Goal: Task Accomplishment & Management: Use online tool/utility

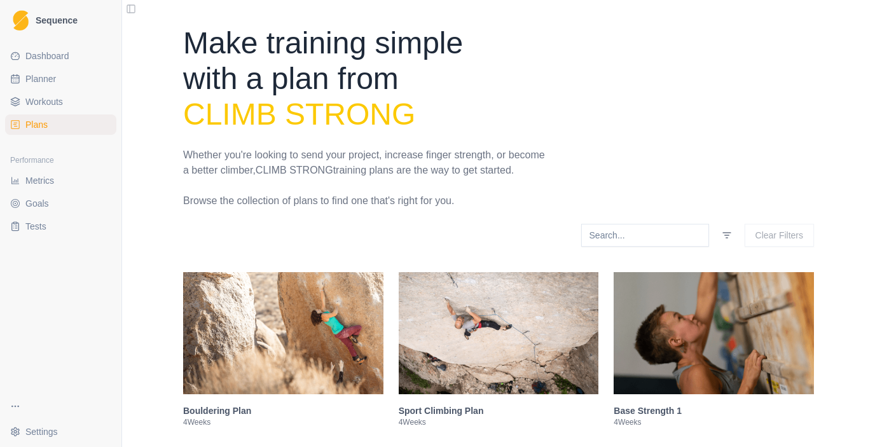
click at [59, 102] on span "Workouts" at bounding box center [44, 101] width 38 height 13
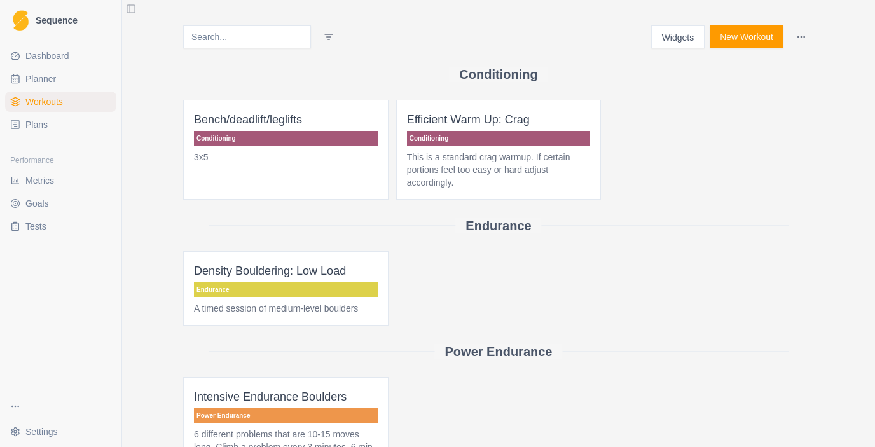
click at [57, 88] on link "Planner" at bounding box center [60, 79] width 111 height 20
select select "month"
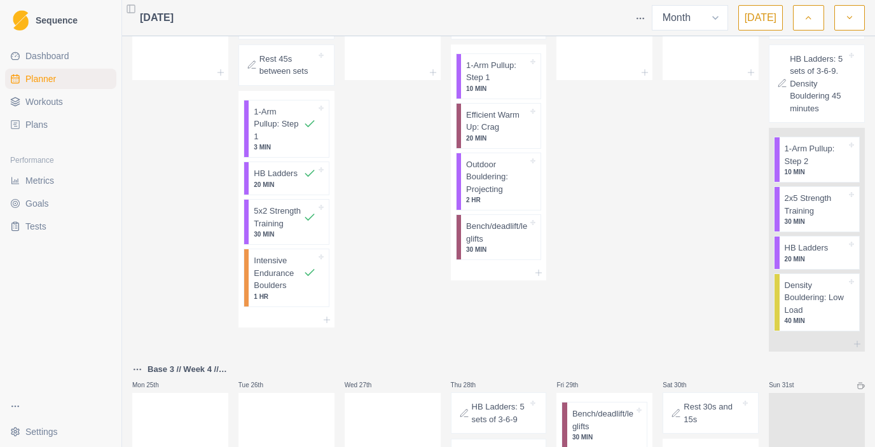
scroll to position [927, 0]
click at [525, 246] on p "Bench/deadlift/leglifts" at bounding box center [497, 233] width 62 height 25
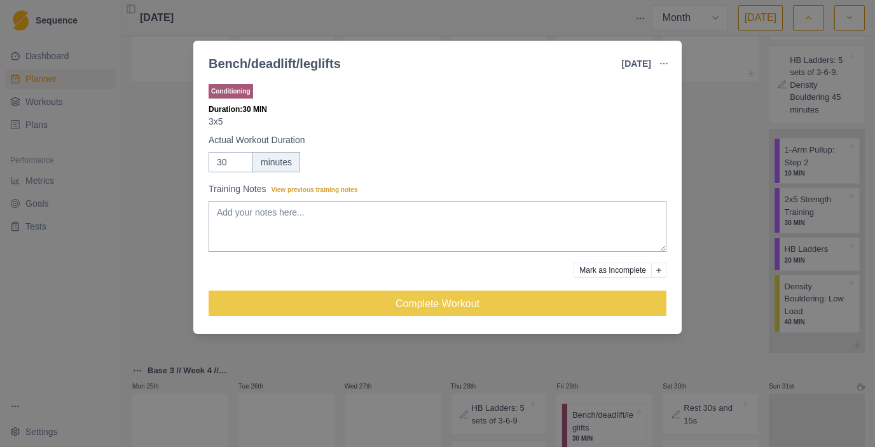
click at [598, 272] on button "Mark as Incomplete" at bounding box center [613, 270] width 78 height 15
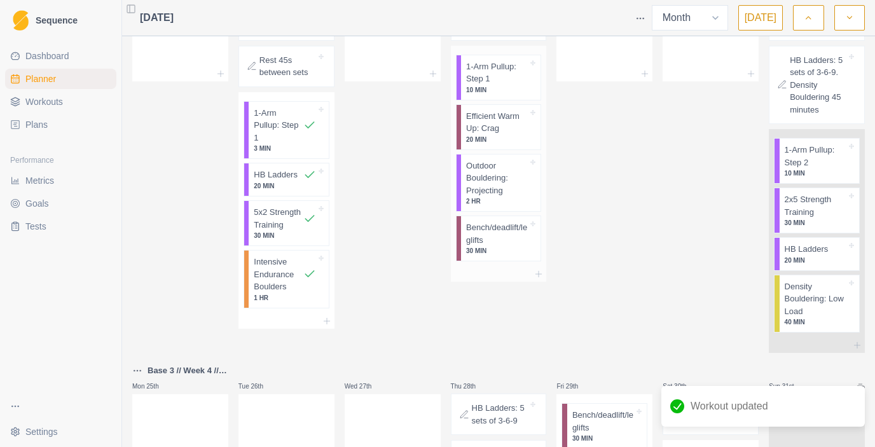
click at [518, 197] on p "Outdoor Bouldering: Projecting" at bounding box center [497, 179] width 62 height 38
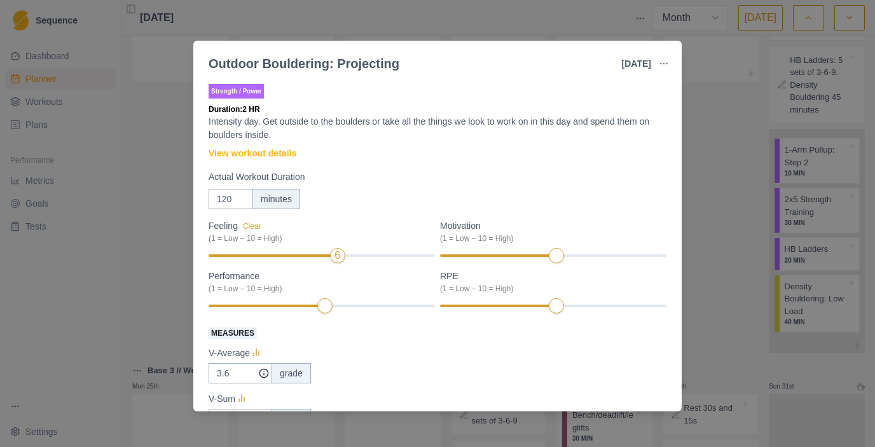
click at [230, 256] on div "Feeling Clear (1 = Low – 10 = High) 6 Motivation (1 = Low – 10 = High) Performa…" at bounding box center [438, 266] width 458 height 95
click at [266, 305] on div "Feeling Clear (1 = Low – 10 = High) 2 Motivation (1 = Low – 10 = High) Performa…" at bounding box center [438, 266] width 458 height 95
click at [505, 255] on div "Feeling Clear (1 = Low – 10 = High) 2 Motivation Clear (1 = Low – 10 = High) 4 …" at bounding box center [438, 266] width 458 height 95
click at [609, 305] on div "Feeling Clear (1 = Low – 10 = High) 2 Motivation Clear (1 = Low – 10 = High) 4 …" at bounding box center [438, 266] width 458 height 95
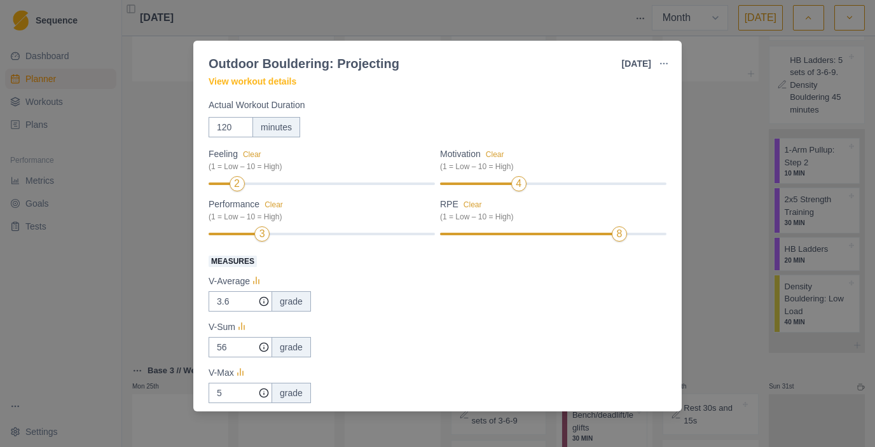
scroll to position [133, 0]
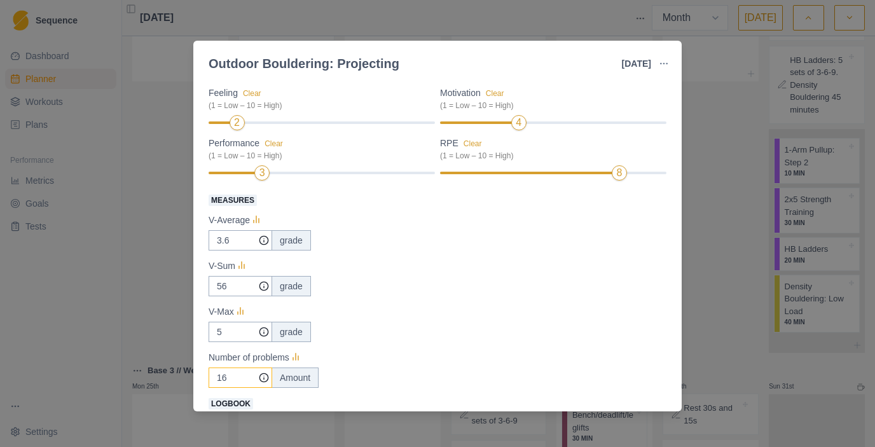
drag, startPoint x: 239, startPoint y: 379, endPoint x: 193, endPoint y: 380, distance: 46.4
click at [209, 251] on input "16" at bounding box center [241, 240] width 64 height 20
type input "9"
click at [241, 251] on input "56" at bounding box center [241, 240] width 64 height 20
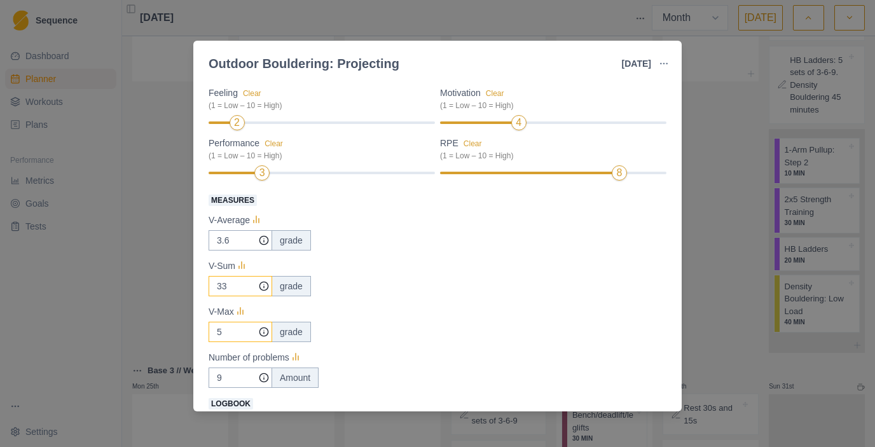
type input "33"
click at [234, 251] on input "5" at bounding box center [241, 240] width 64 height 20
type input "6"
click at [237, 242] on input "3.6" at bounding box center [241, 240] width 64 height 20
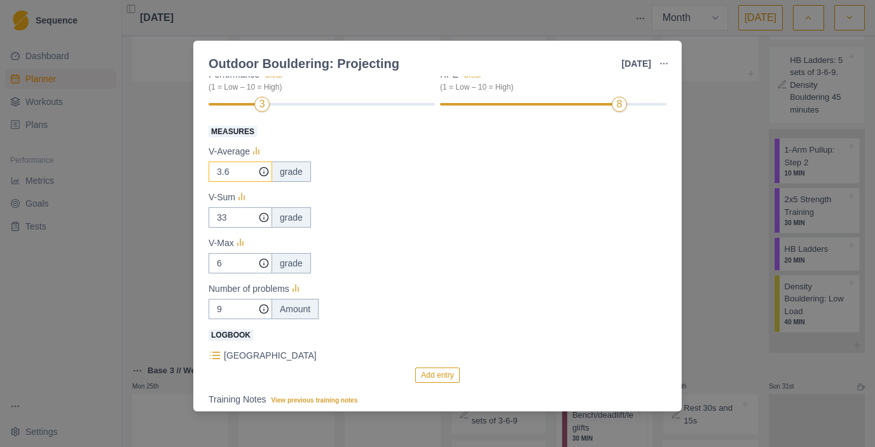
scroll to position [335, 0]
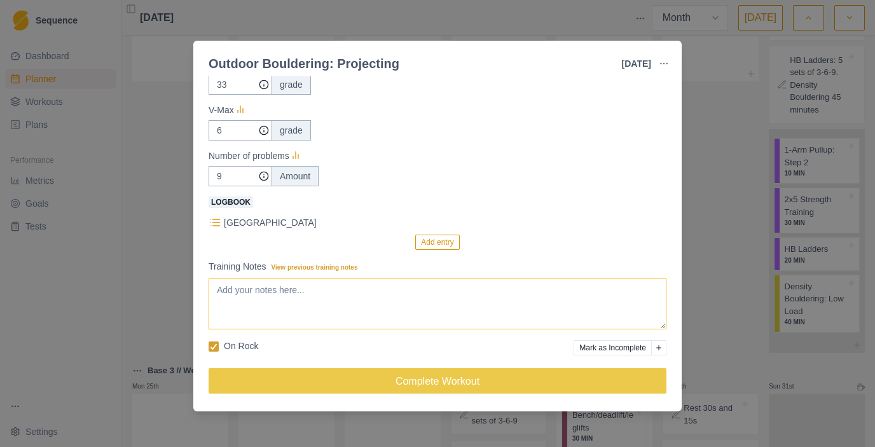
click at [294, 307] on textarea "Training Notes View previous training notes" at bounding box center [438, 304] width 458 height 51
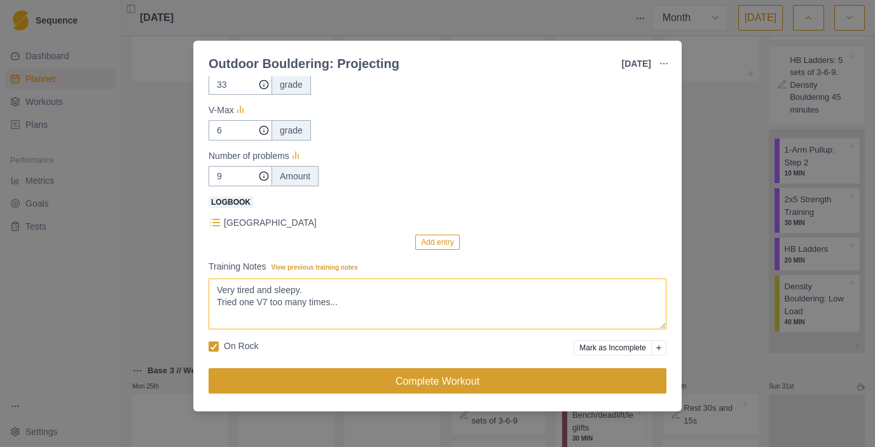
type textarea "Very tired and sleepy. Tried one V7 too many times..."
click at [300, 384] on button "Complete Workout" at bounding box center [438, 380] width 458 height 25
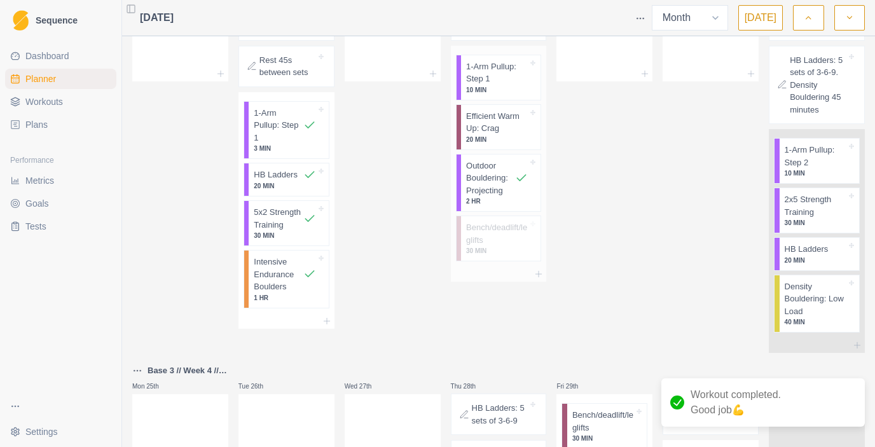
click at [503, 85] on p "1-Arm Pullup: Step 1" at bounding box center [497, 72] width 62 height 25
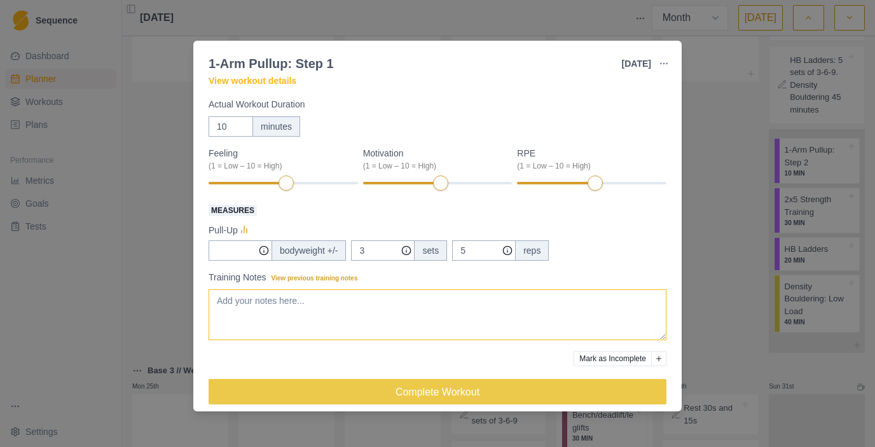
scroll to position [71, 0]
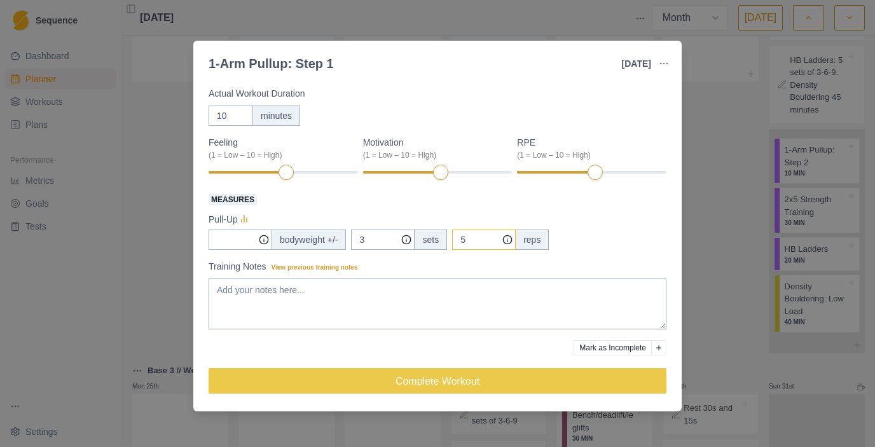
drag, startPoint x: 497, startPoint y: 239, endPoint x: 464, endPoint y: 242, distance: 33.8
click at [464, 242] on input "5" at bounding box center [484, 240] width 64 height 20
click at [420, 285] on textarea "Training Notes View previous training notes" at bounding box center [438, 304] width 458 height 51
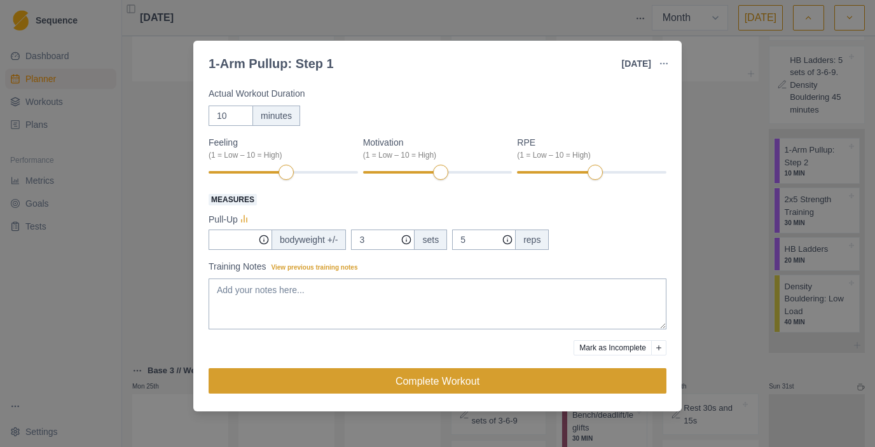
click at [385, 380] on button "Complete Workout" at bounding box center [438, 380] width 458 height 25
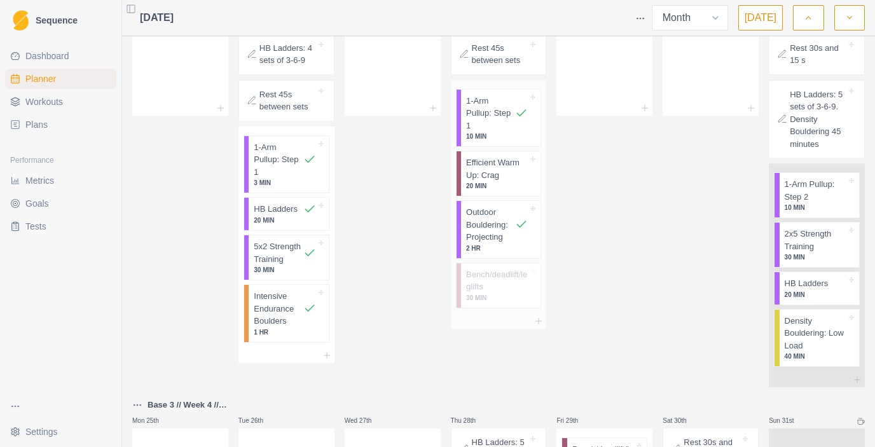
scroll to position [892, 0]
click at [817, 67] on p "Rest 30s and 15 s" at bounding box center [818, 55] width 57 height 25
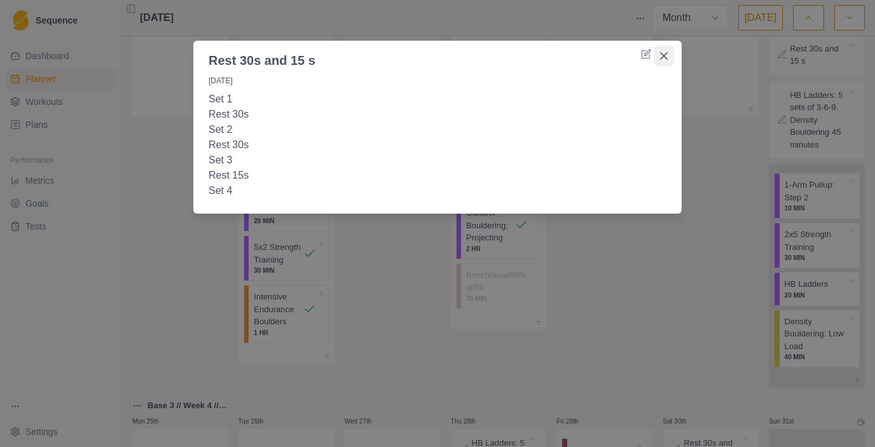
click at [663, 57] on icon "Close" at bounding box center [664, 56] width 8 height 8
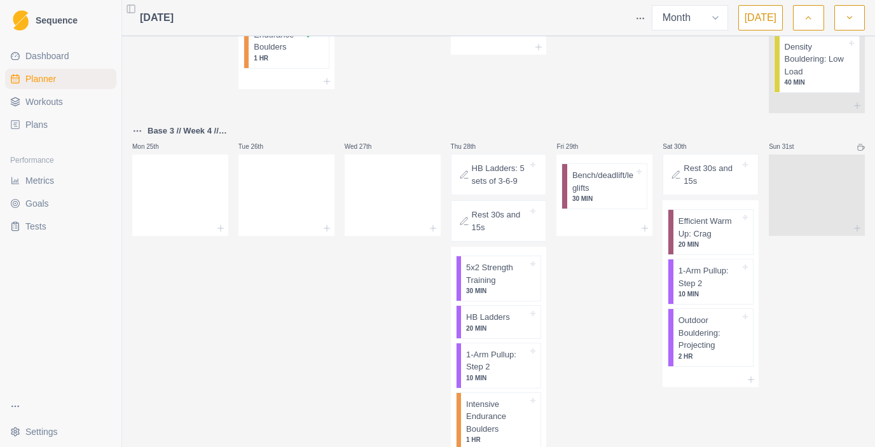
scroll to position [1194, 0]
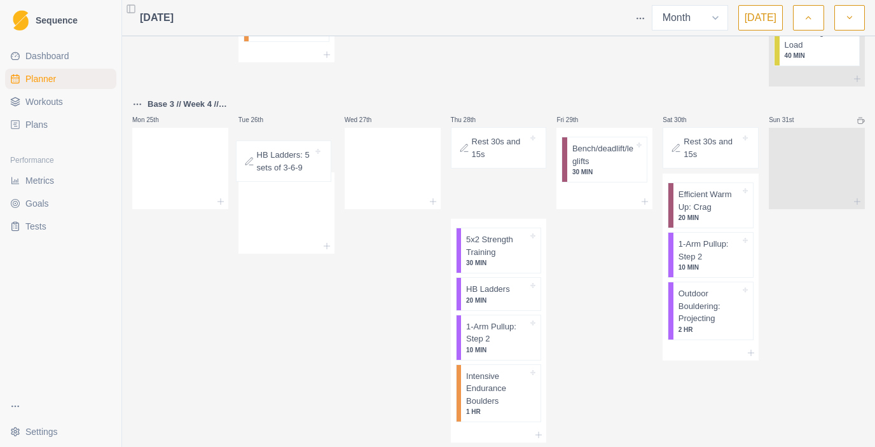
drag, startPoint x: 511, startPoint y: 169, endPoint x: 287, endPoint y: 158, distance: 224.8
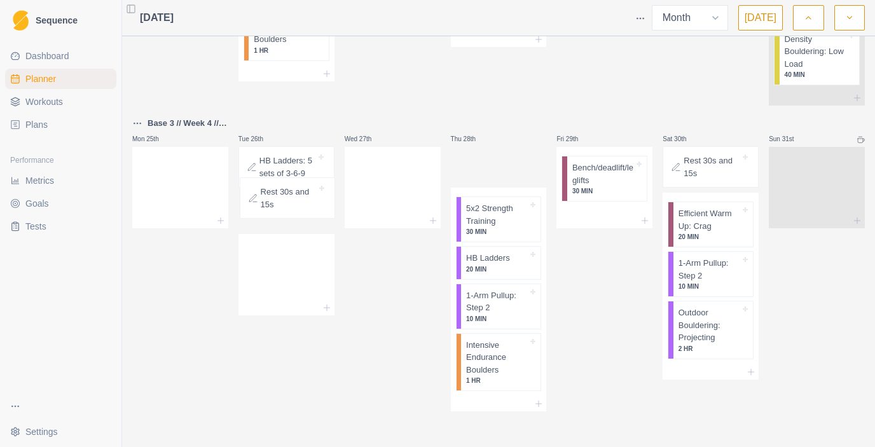
drag, startPoint x: 511, startPoint y: 183, endPoint x: 291, endPoint y: 215, distance: 223.0
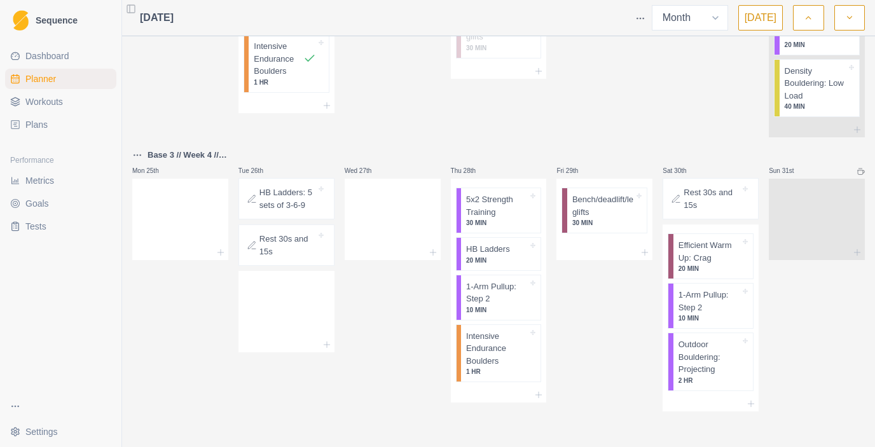
scroll to position [1168, 0]
click at [289, 246] on p "Rest 30s and 15s" at bounding box center [287, 245] width 57 height 25
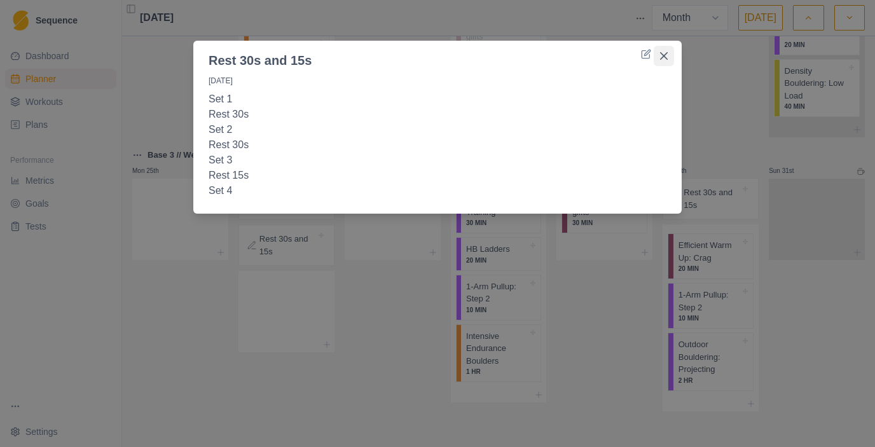
click at [665, 55] on icon "Close" at bounding box center [664, 56] width 8 height 8
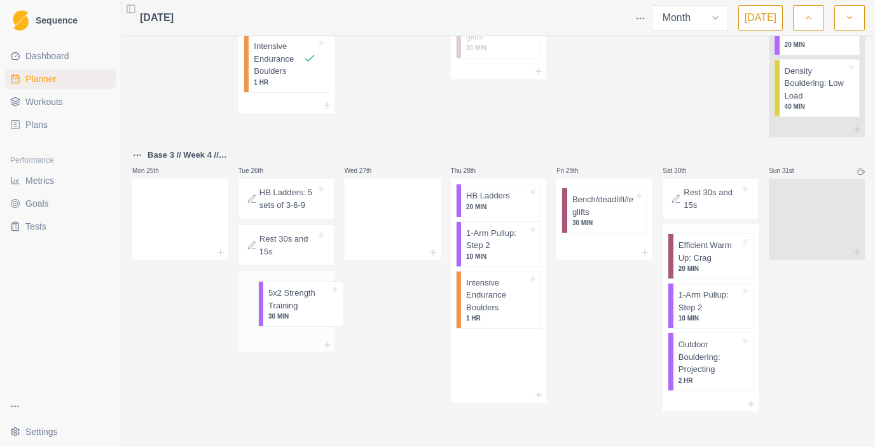
drag, startPoint x: 480, startPoint y: 211, endPoint x: 273, endPoint y: 305, distance: 227.1
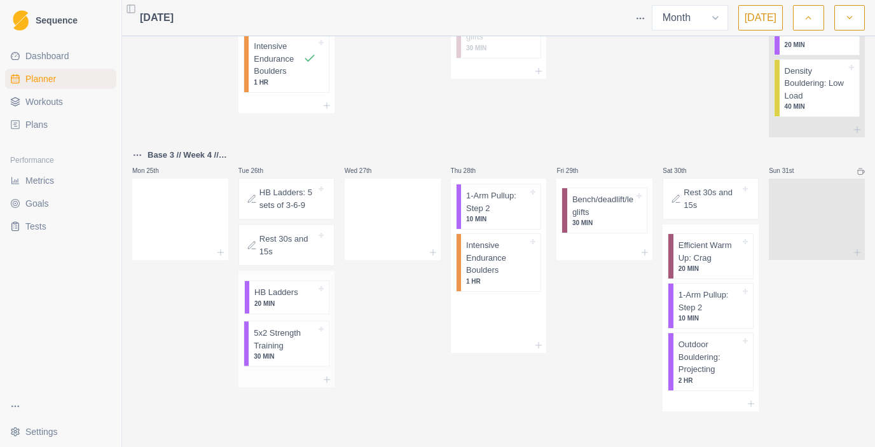
drag, startPoint x: 499, startPoint y: 216, endPoint x: 283, endPoint y: 309, distance: 234.7
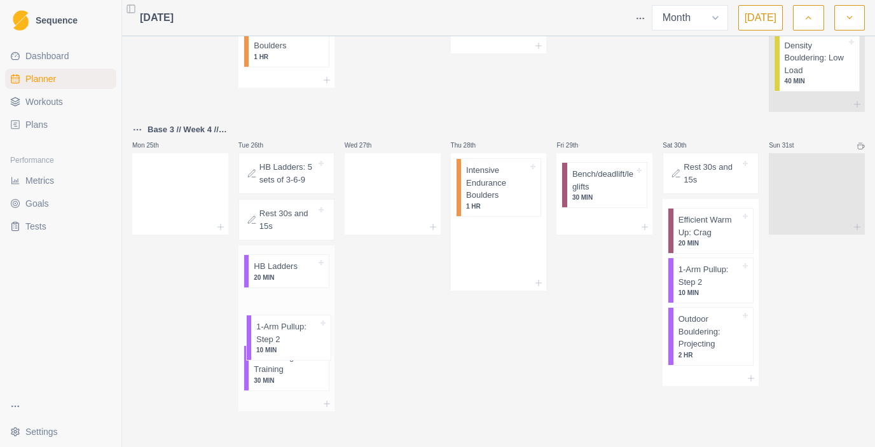
scroll to position [1189, 0]
drag, startPoint x: 491, startPoint y: 223, endPoint x: 277, endPoint y: 329, distance: 238.3
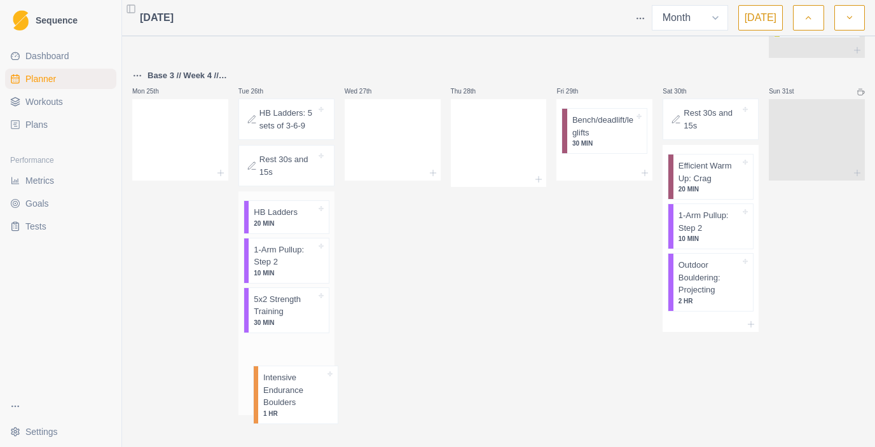
scroll to position [1238, 0]
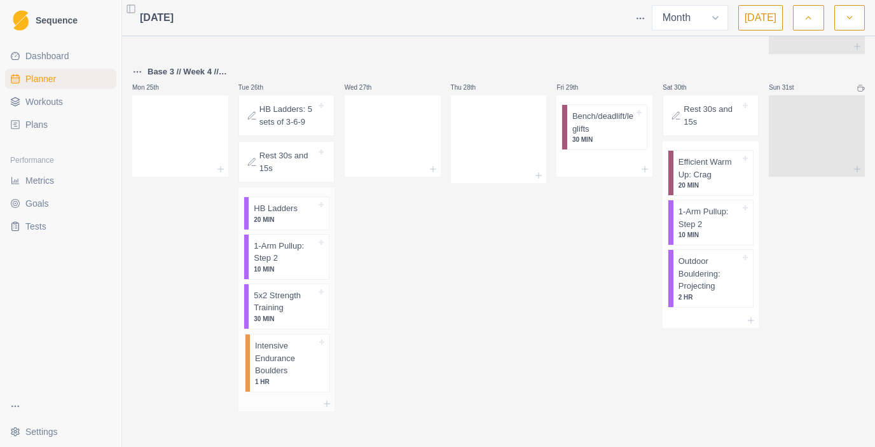
drag, startPoint x: 477, startPoint y: 212, endPoint x: 261, endPoint y: 385, distance: 276.8
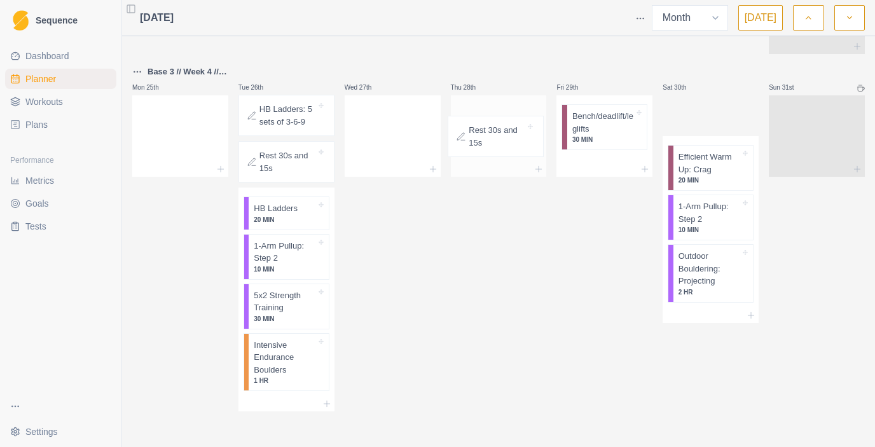
drag, startPoint x: 701, startPoint y: 130, endPoint x: 483, endPoint y: 137, distance: 218.3
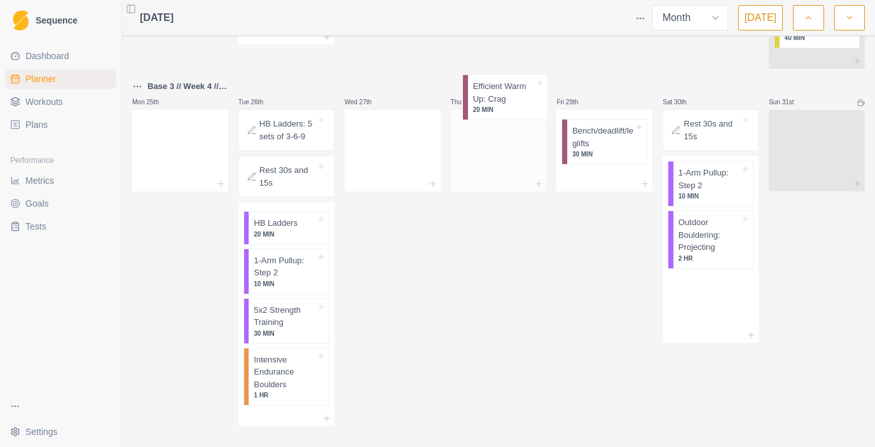
scroll to position [1210, 0]
drag, startPoint x: 700, startPoint y: 179, endPoint x: 490, endPoint y: 152, distance: 210.9
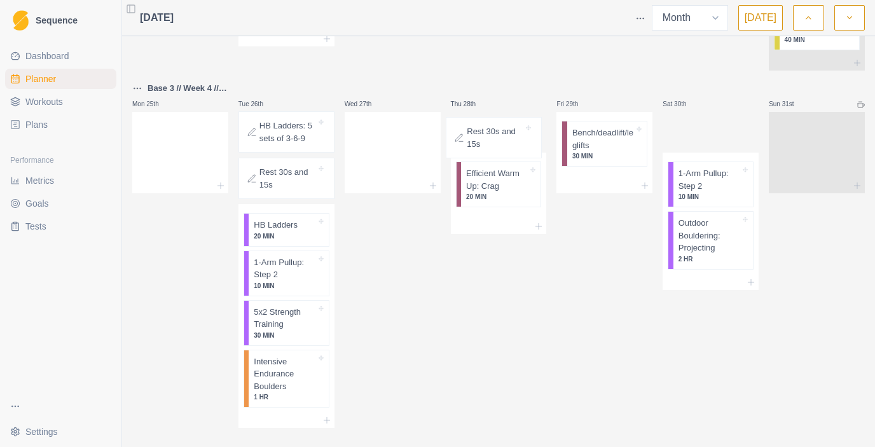
drag, startPoint x: 697, startPoint y: 167, endPoint x: 476, endPoint y: 155, distance: 221.0
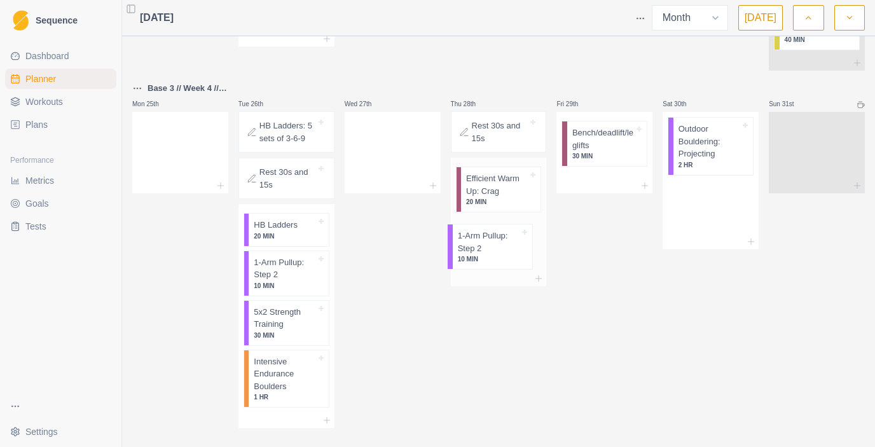
drag, startPoint x: 710, startPoint y: 172, endPoint x: 486, endPoint y: 251, distance: 237.7
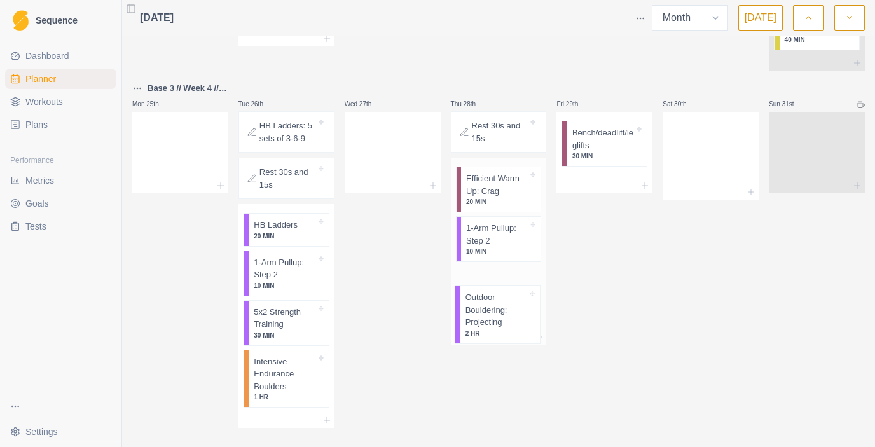
drag, startPoint x: 720, startPoint y: 176, endPoint x: 504, endPoint y: 315, distance: 257.6
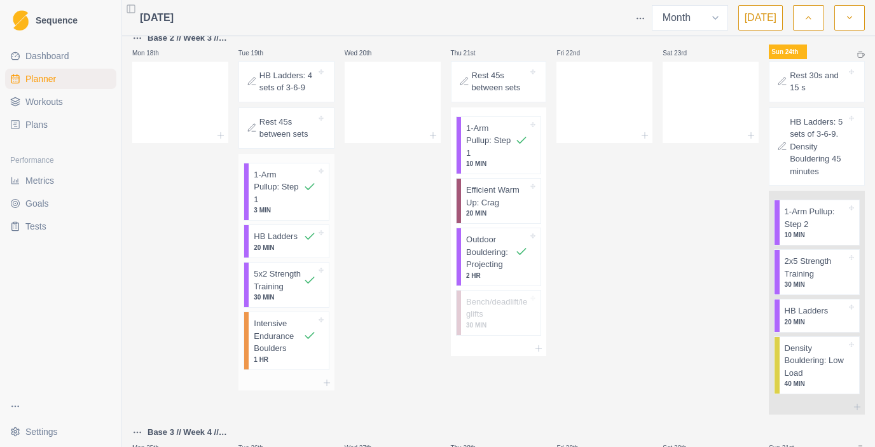
scroll to position [866, 0]
